Goal: Task Accomplishment & Management: Use online tool/utility

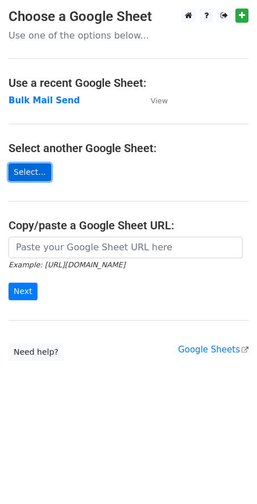
click at [26, 165] on link "Select..." at bounding box center [30, 173] width 43 height 18
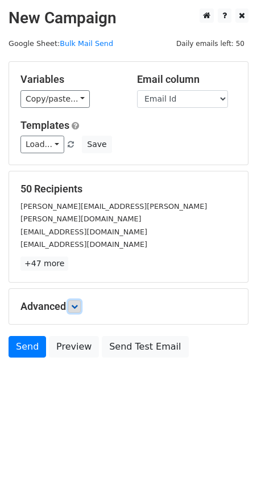
click at [78, 303] on icon at bounding box center [74, 306] width 7 height 7
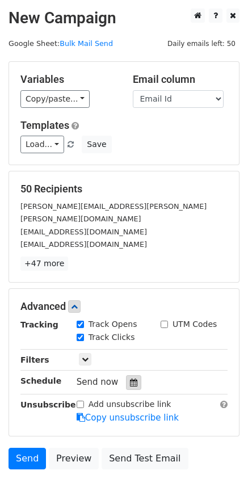
click at [130, 379] on icon at bounding box center [133, 383] width 7 height 8
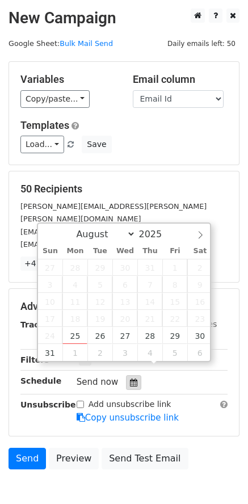
click at [130, 379] on icon at bounding box center [133, 383] width 7 height 8
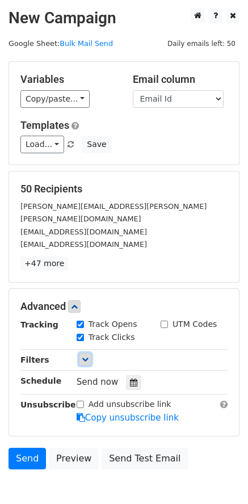
click at [83, 356] on icon at bounding box center [85, 359] width 7 height 7
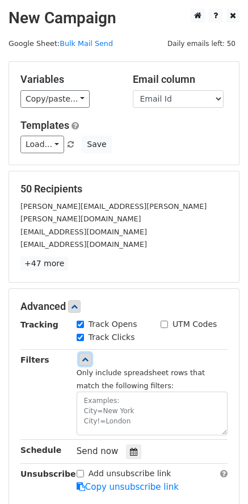
click at [83, 356] on icon at bounding box center [85, 359] width 7 height 7
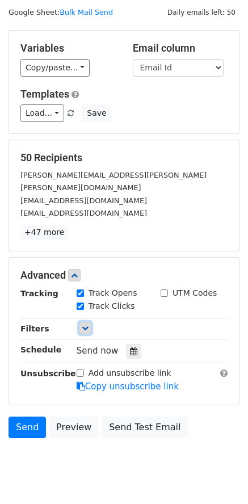
scroll to position [48, 0]
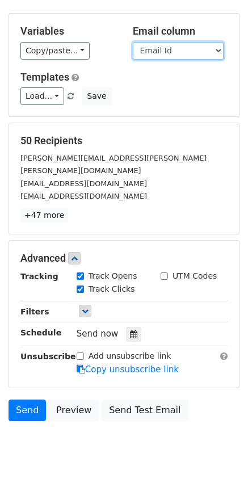
click at [196, 45] on select "Si.No Email Id" at bounding box center [178, 51] width 91 height 18
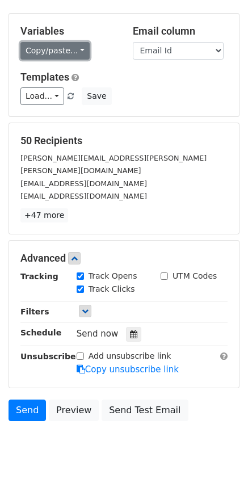
click at [68, 53] on link "Copy/paste..." at bounding box center [54, 51] width 69 height 18
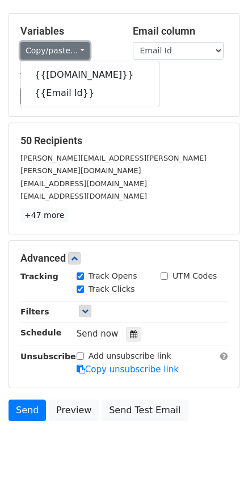
click at [68, 53] on link "Copy/paste..." at bounding box center [54, 51] width 69 height 18
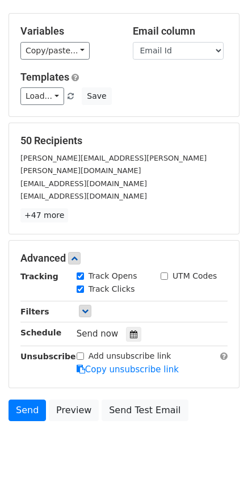
click at [153, 87] on div "Templates Load... No templates saved Save" at bounding box center [124, 88] width 224 height 35
click at [30, 400] on link "Send" at bounding box center [27, 411] width 37 height 22
